Goal: Entertainment & Leisure: Consume media (video, audio)

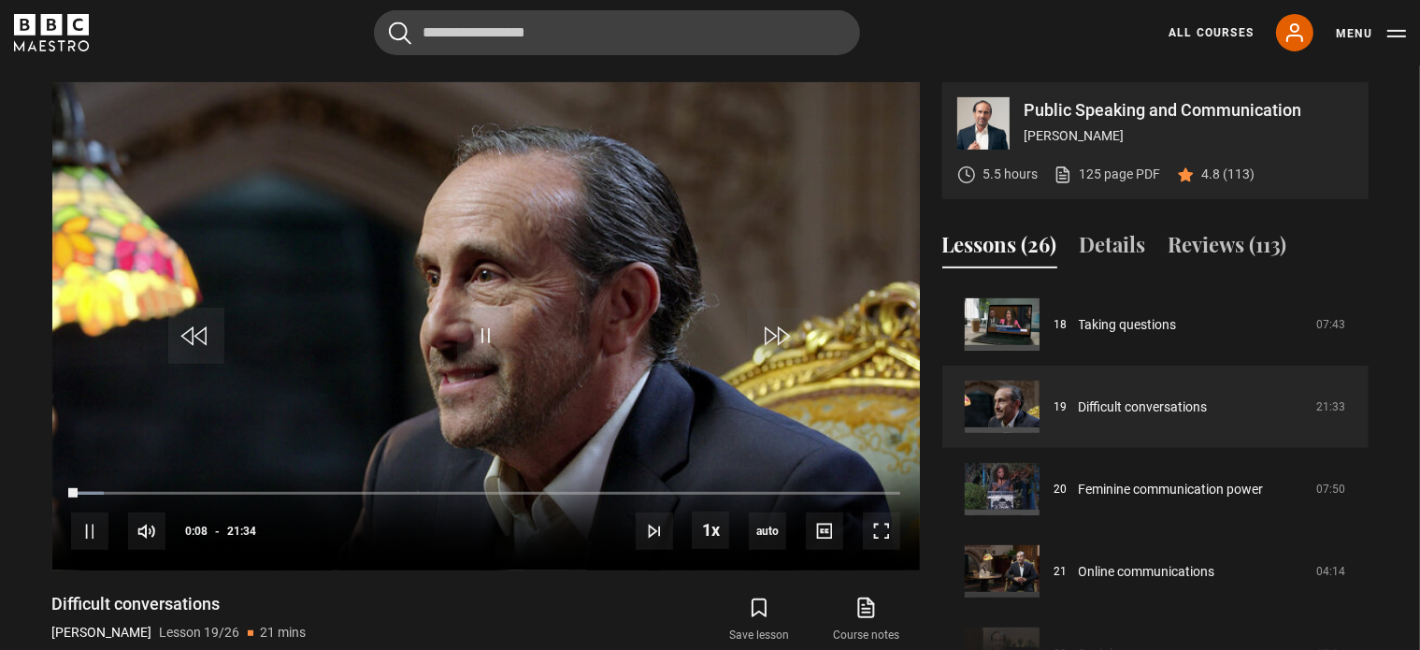
scroll to position [785, 0]
click at [619, 626] on div "Save lesson Course notes opens in new tab" at bounding box center [710, 621] width 418 height 54
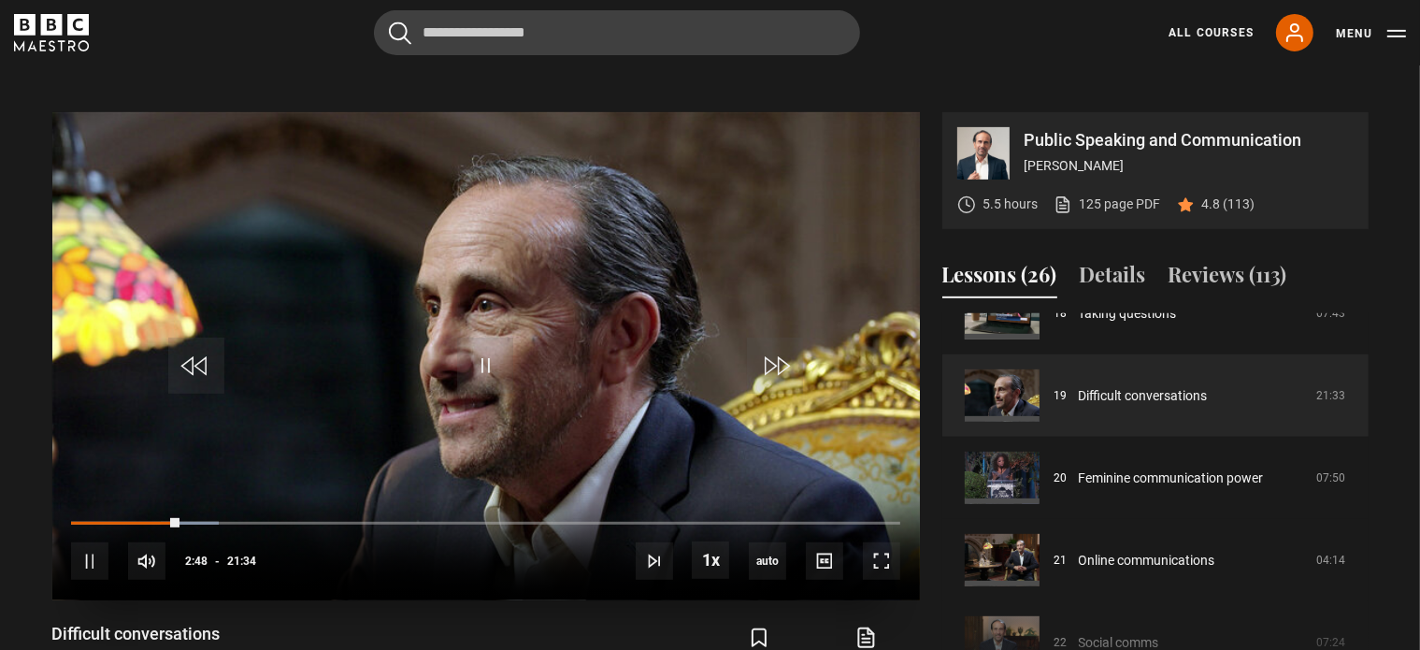
scroll to position [767, 0]
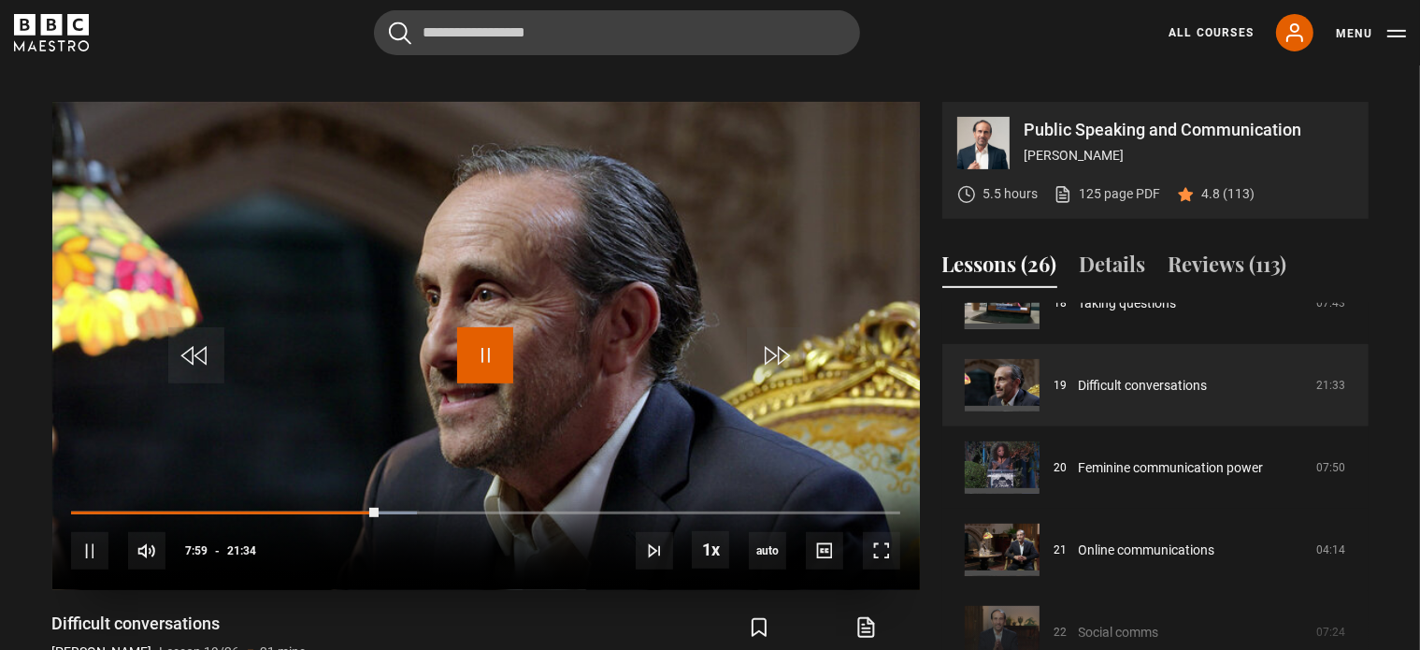
click at [477, 349] on span "Video Player" at bounding box center [485, 355] width 56 height 56
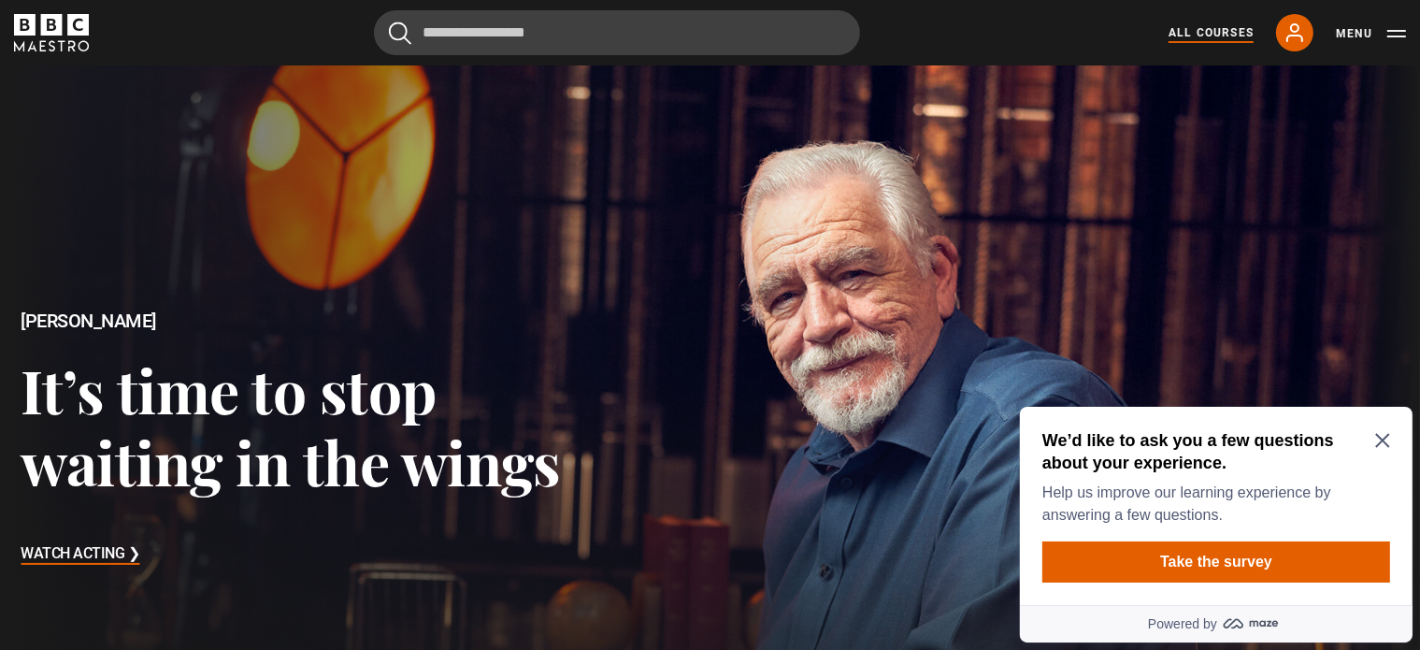
click at [1220, 33] on link "All Courses" at bounding box center [1210, 32] width 85 height 17
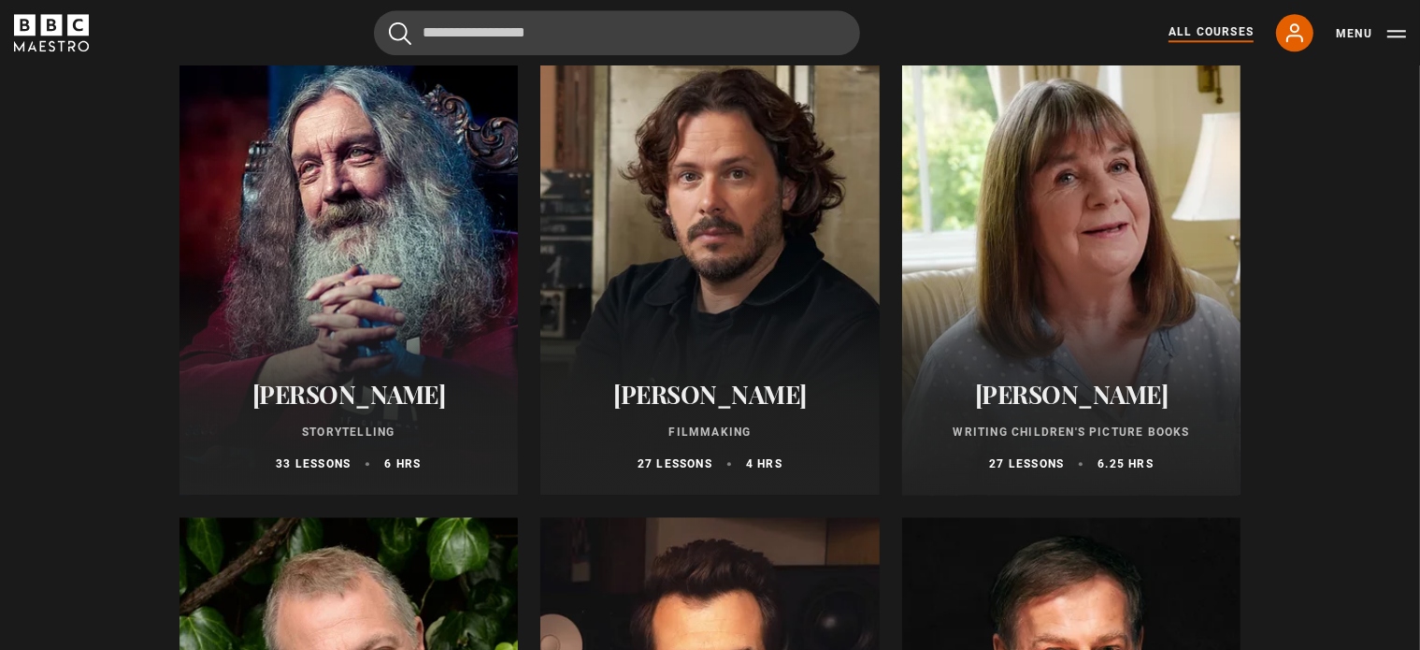
scroll to position [4895, 0]
